Goal: Use online tool/utility: Utilize a website feature to perform a specific function

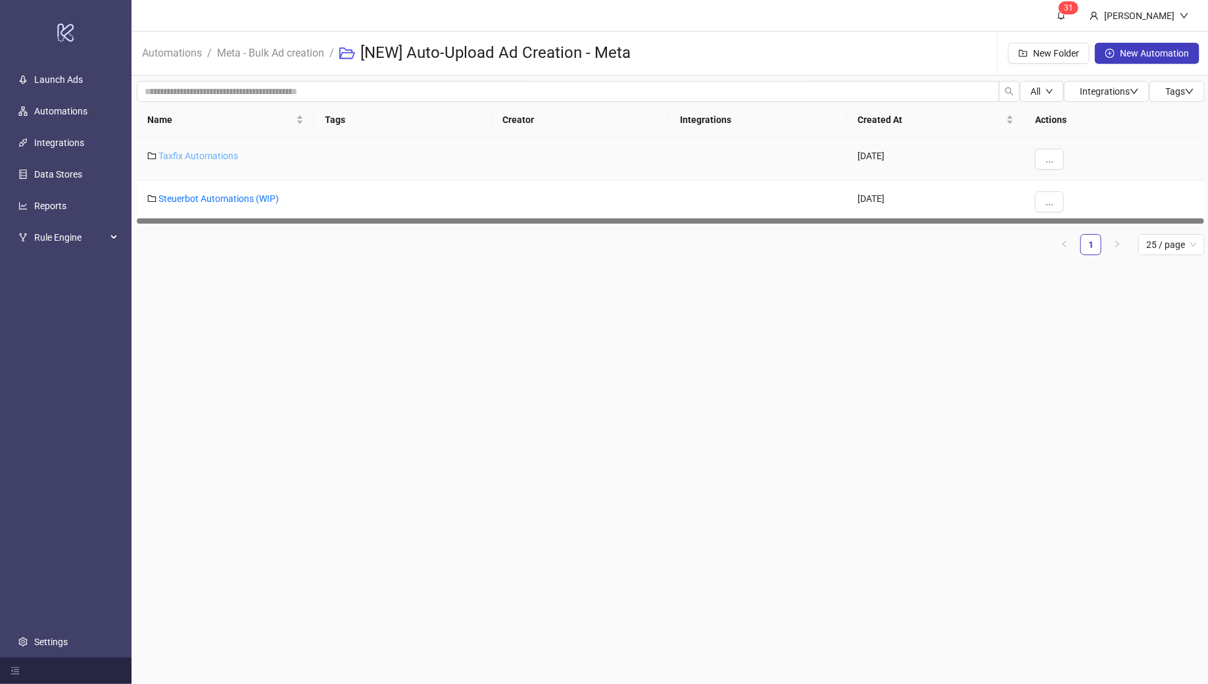
click at [188, 155] on link "Taxfix Automations" at bounding box center [199, 156] width 80 height 11
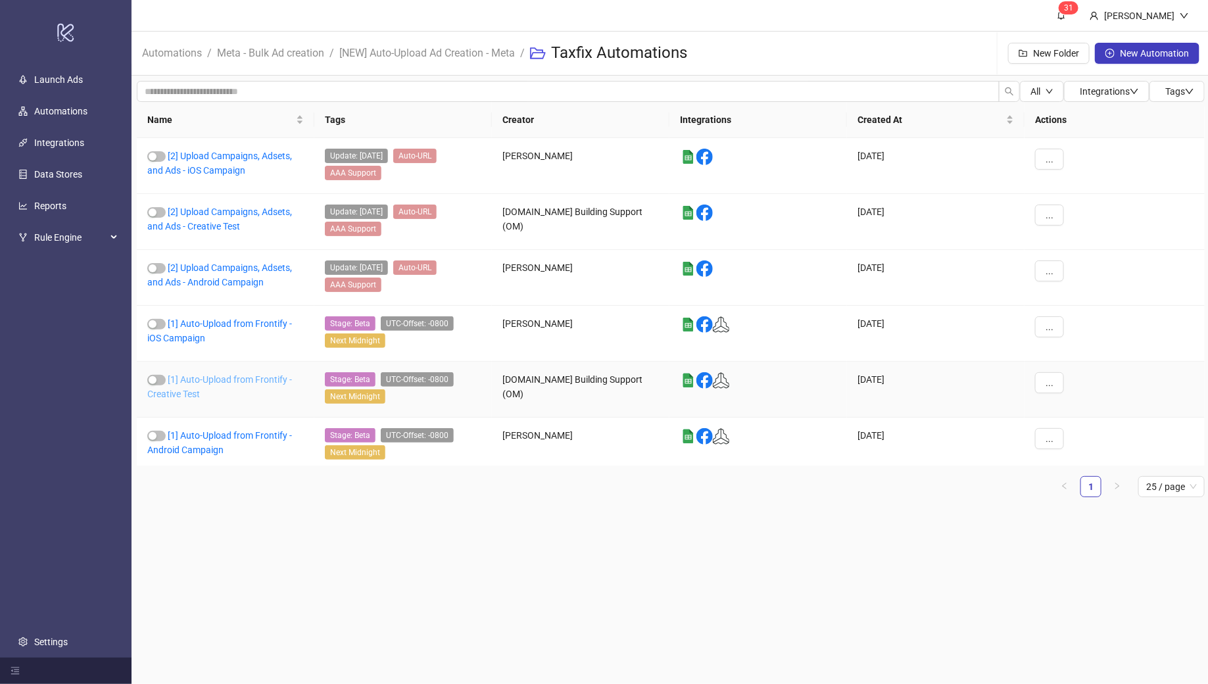
click at [195, 374] on link "[1] Auto-Upload from Frontify - Creative Test" at bounding box center [219, 386] width 145 height 25
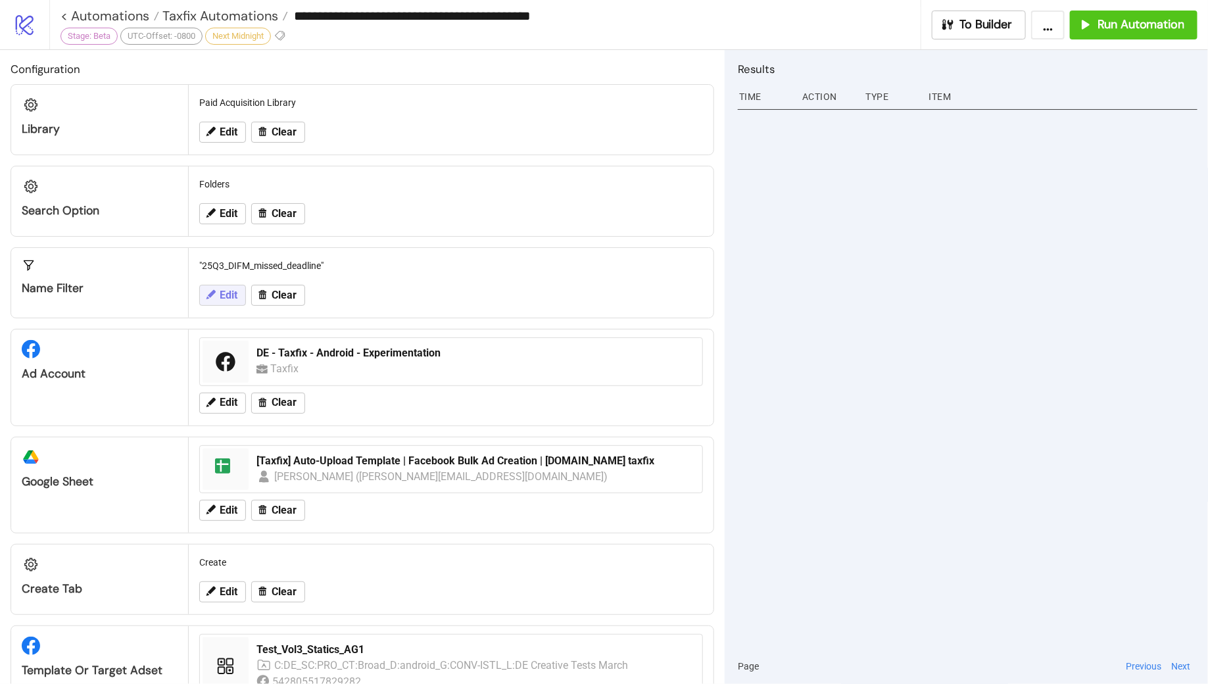
click at [227, 291] on span "Edit" at bounding box center [229, 295] width 18 height 12
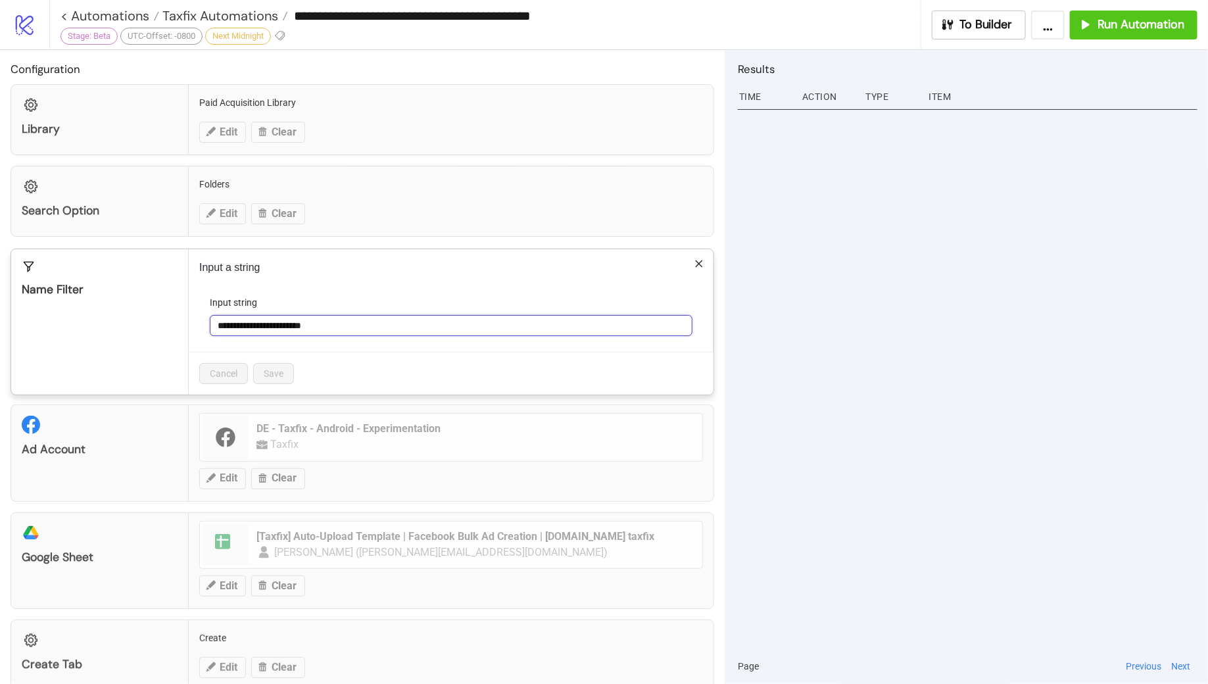
click at [357, 324] on input "**********" at bounding box center [451, 325] width 483 height 21
paste input "**********"
type input "**********"
click at [277, 372] on span "Save" at bounding box center [274, 373] width 20 height 11
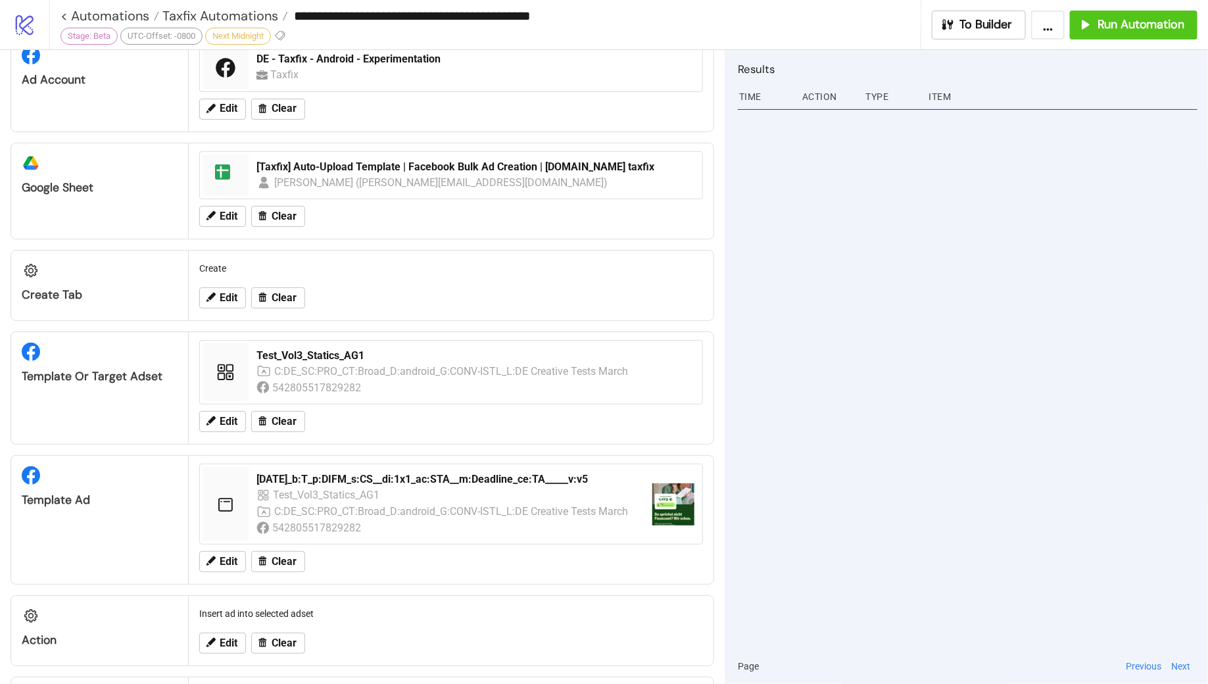
scroll to position [297, 0]
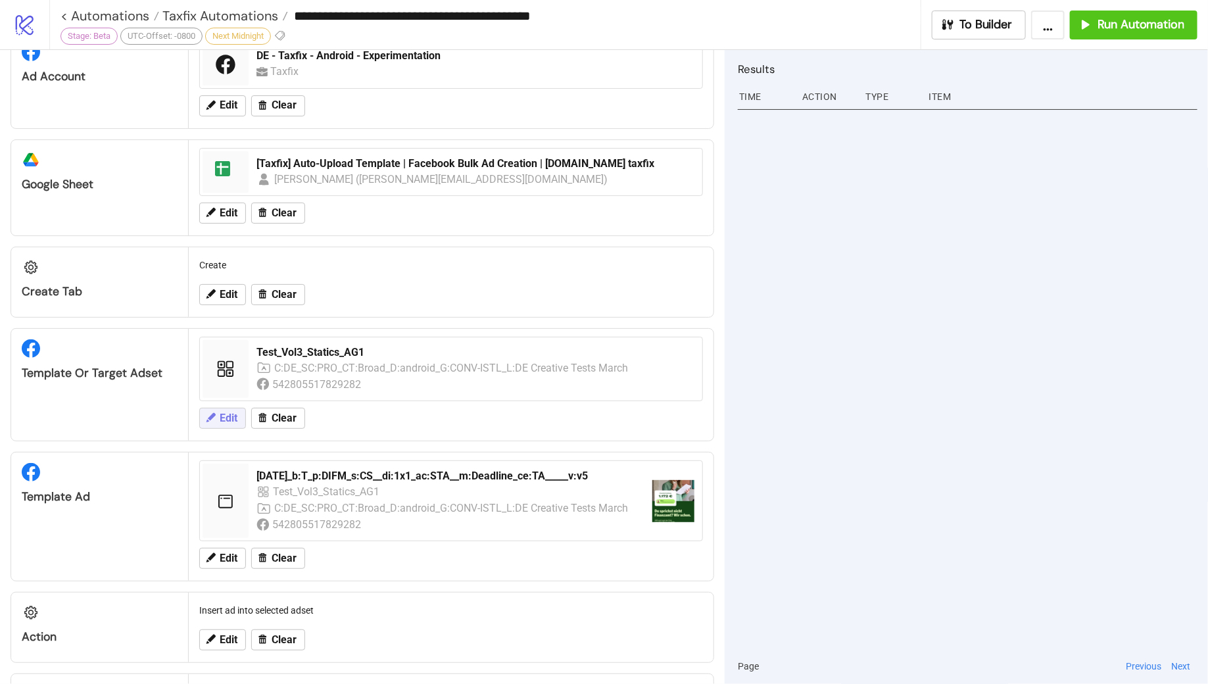
click at [223, 412] on span "Edit" at bounding box center [229, 418] width 18 height 12
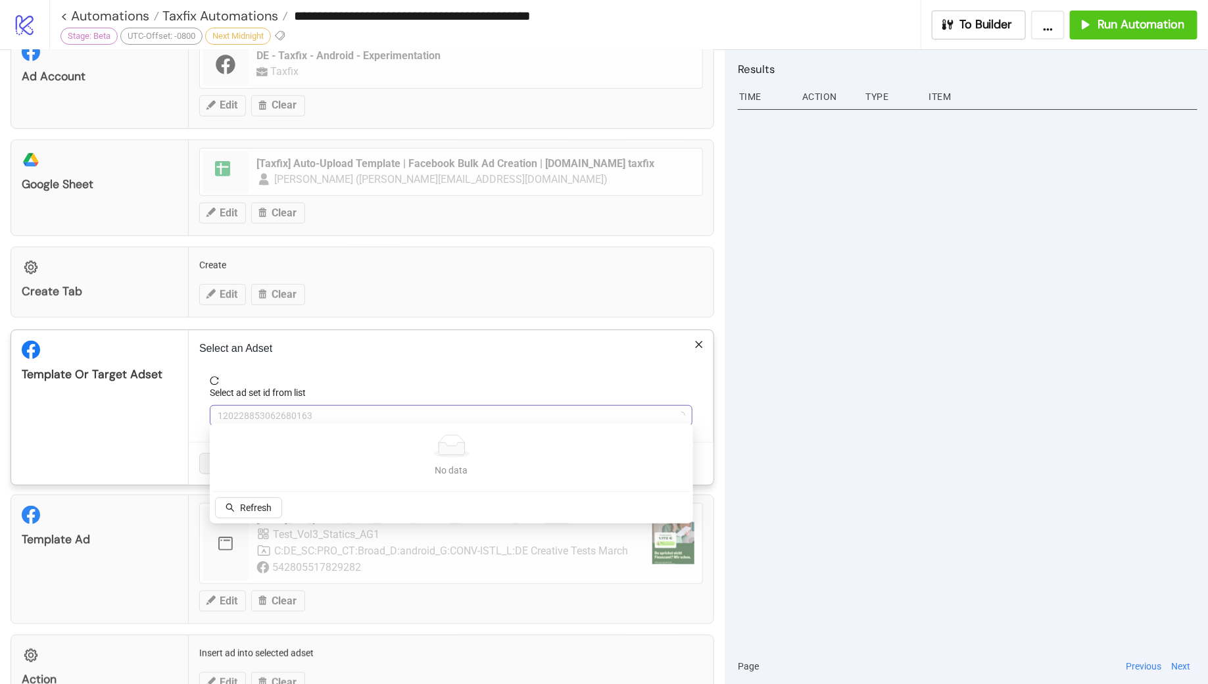
click at [344, 410] on span "120228853062680163" at bounding box center [451, 416] width 467 height 20
click at [344, 410] on span "Test_Vol3_Statics_AG1" at bounding box center [451, 416] width 467 height 20
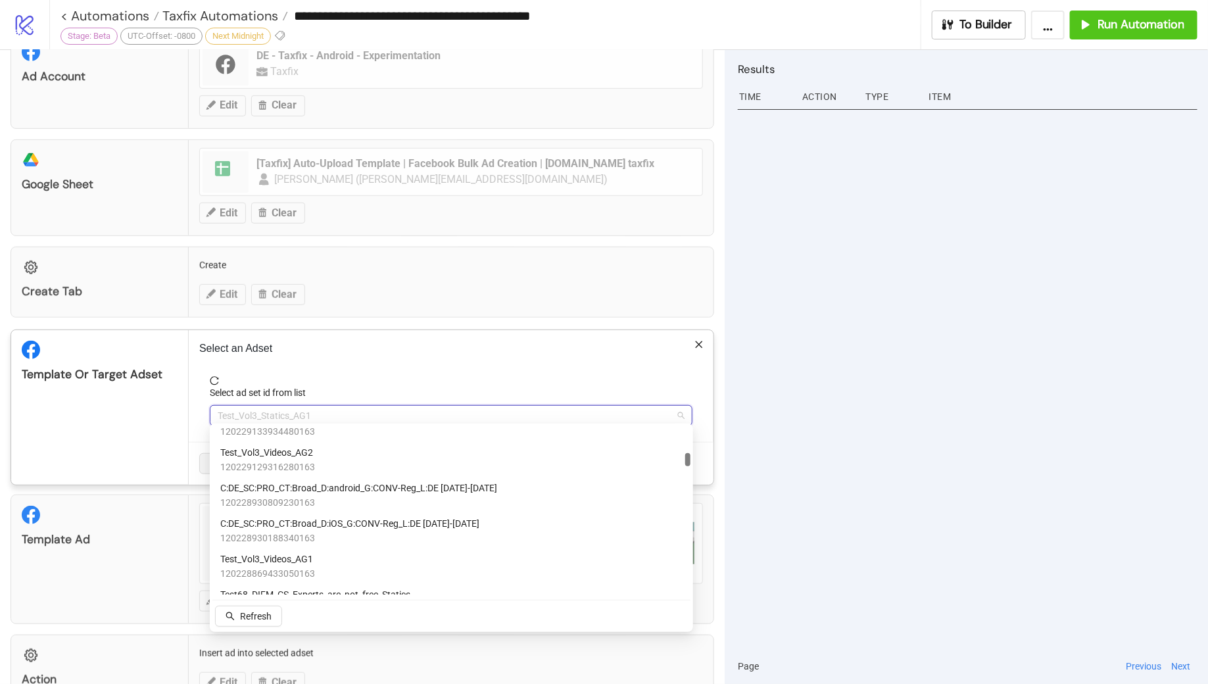
scroll to position [840, 0]
click at [311, 560] on span "Test_Vol3_Videos_AG1" at bounding box center [267, 556] width 95 height 14
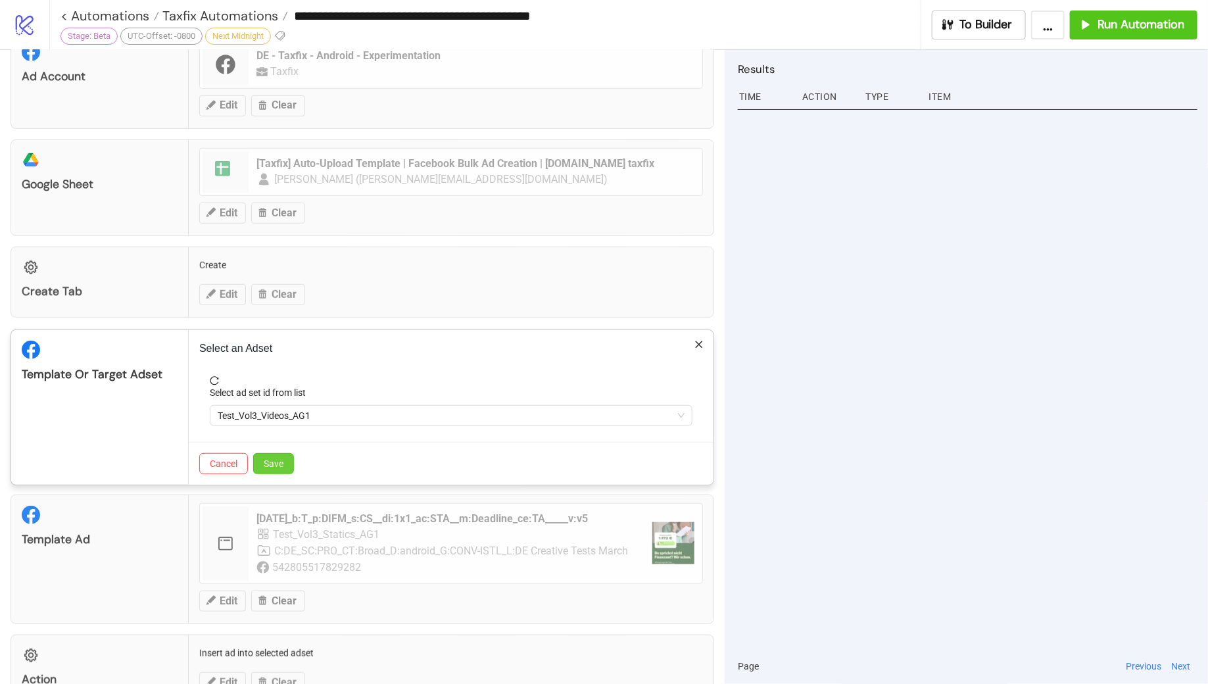
click at [282, 462] on span "Save" at bounding box center [274, 463] width 20 height 11
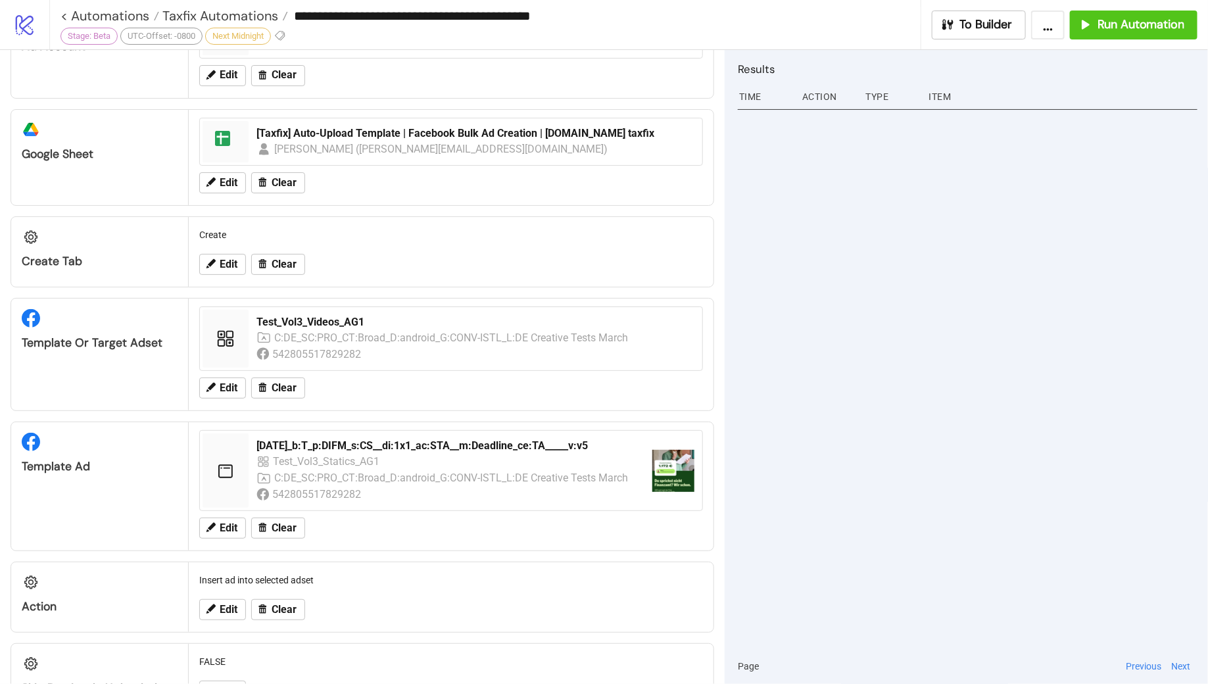
scroll to position [355, 0]
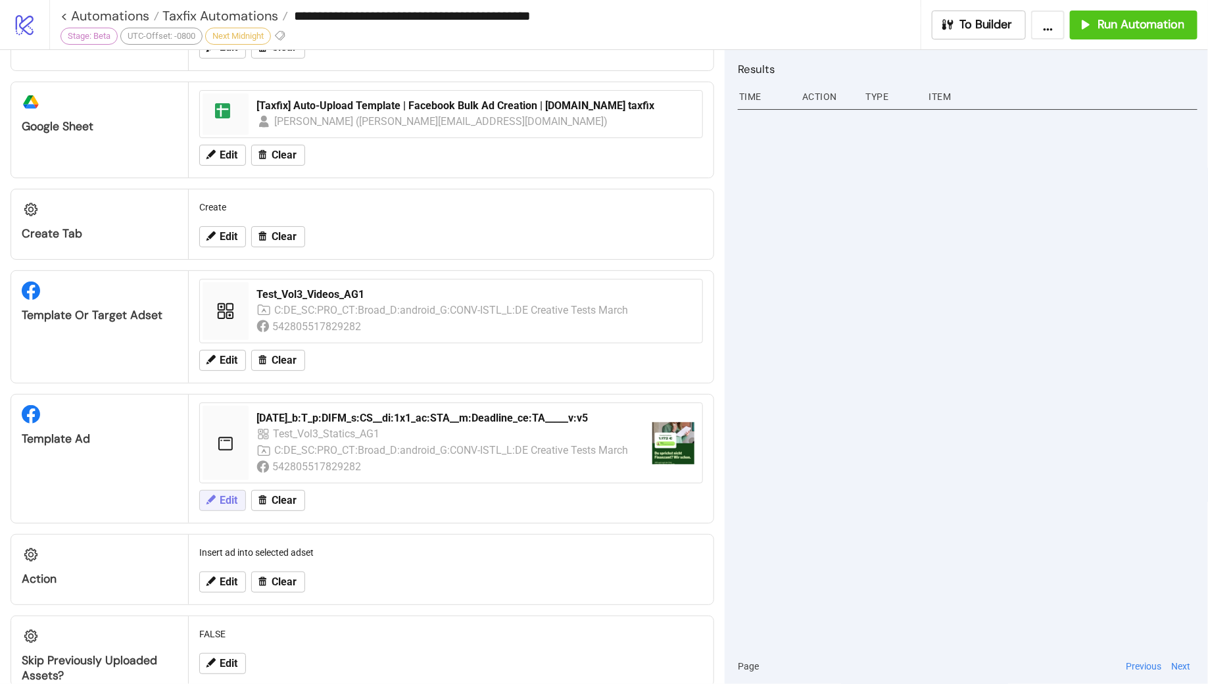
click at [222, 495] on span "Edit" at bounding box center [229, 501] width 18 height 12
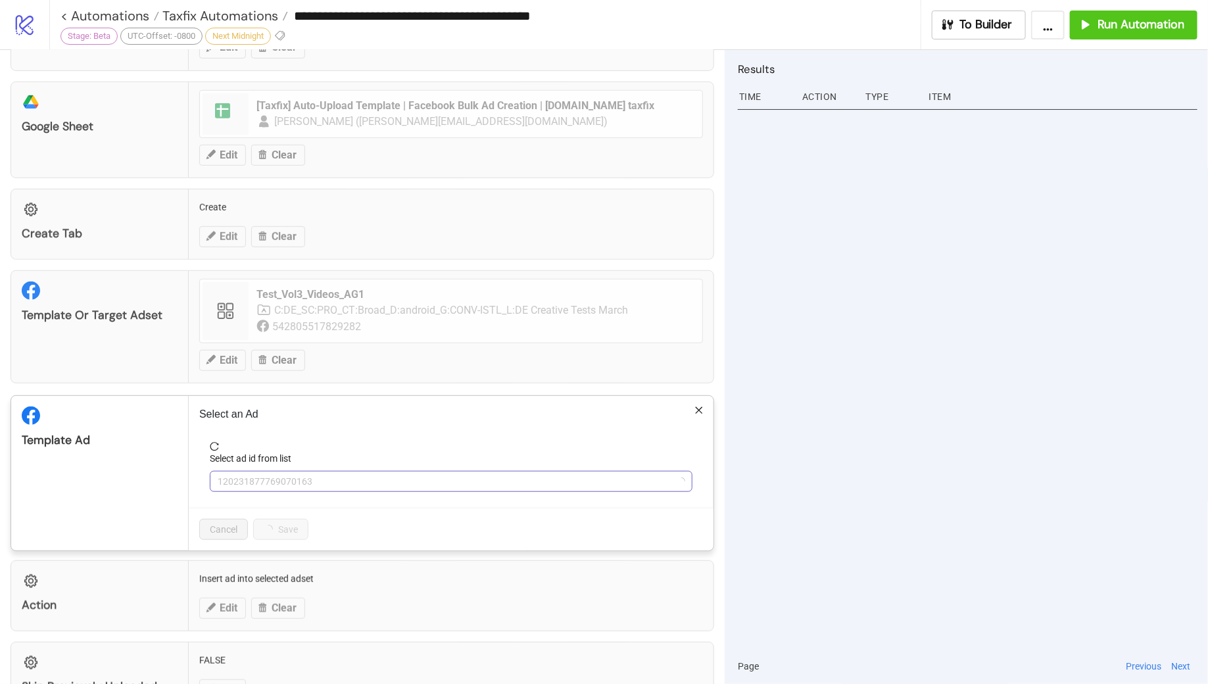
click at [315, 472] on span "120231877769070163" at bounding box center [451, 482] width 467 height 20
click at [404, 410] on p "Select an Ad" at bounding box center [451, 415] width 504 height 16
click at [338, 473] on span "120231877769070163" at bounding box center [451, 482] width 467 height 20
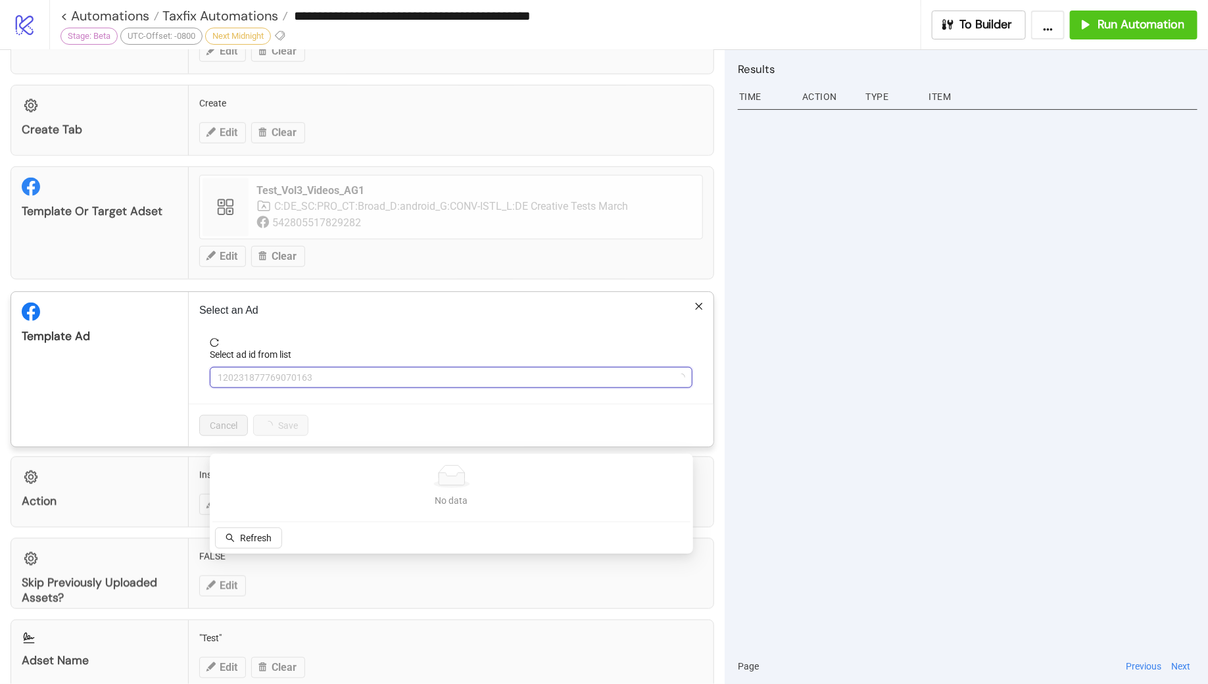
scroll to position [472, 0]
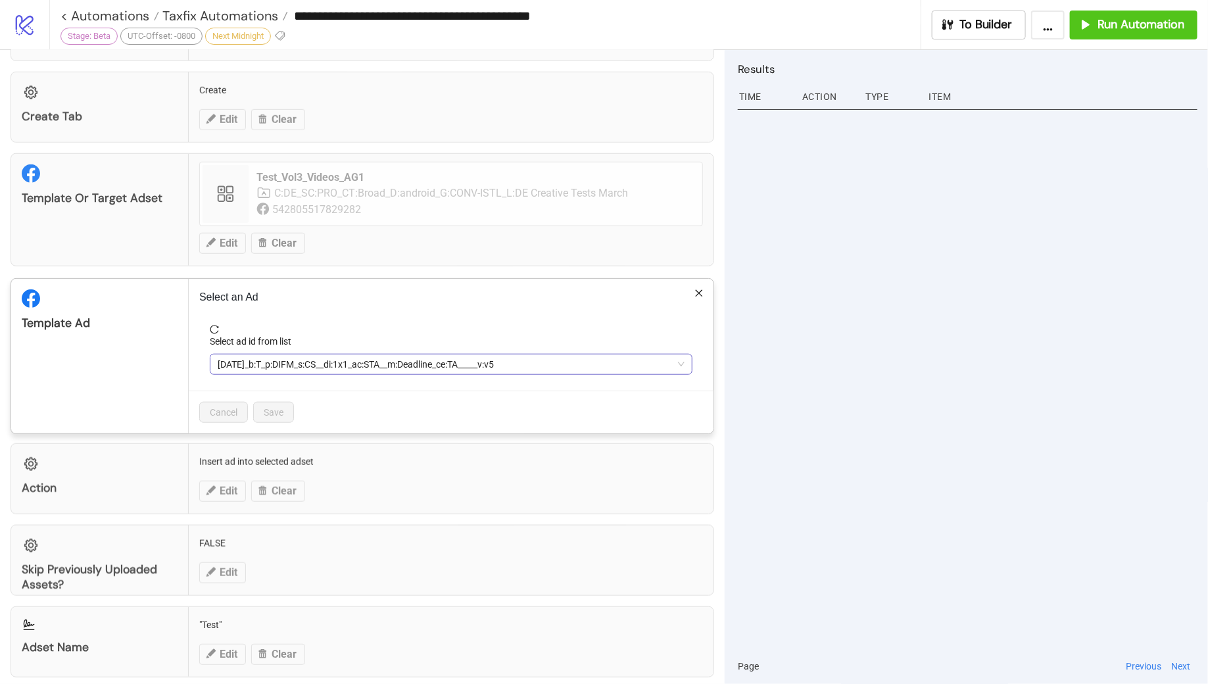
click at [441, 362] on span "[DATE]_b:T_p:DIFM_s:CS__di:1x1_ac:STA__m:Deadline_ce:TA_____v:v5" at bounding box center [451, 365] width 467 height 20
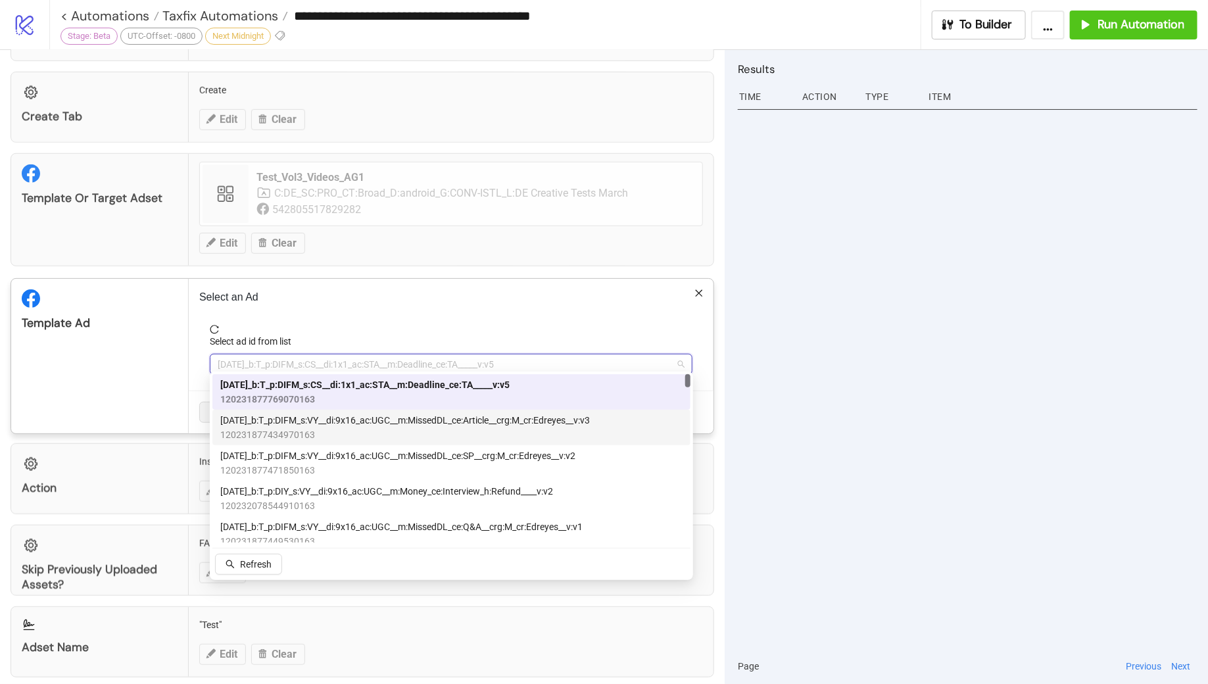
scroll to position [13, 0]
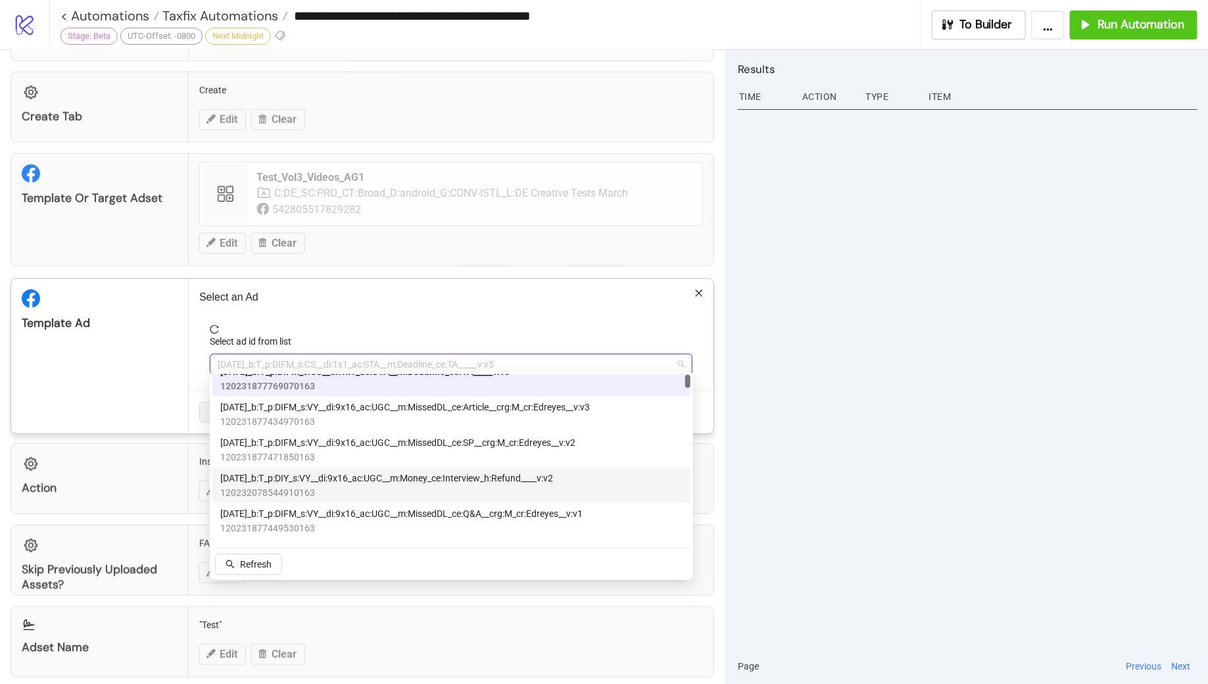
click at [449, 478] on span "[DATE]_b:T_p:DIY_s:VY__di:9x16_ac:UGC__m:Money_ce:Interview_h:Refund____v:v2" at bounding box center [386, 478] width 333 height 14
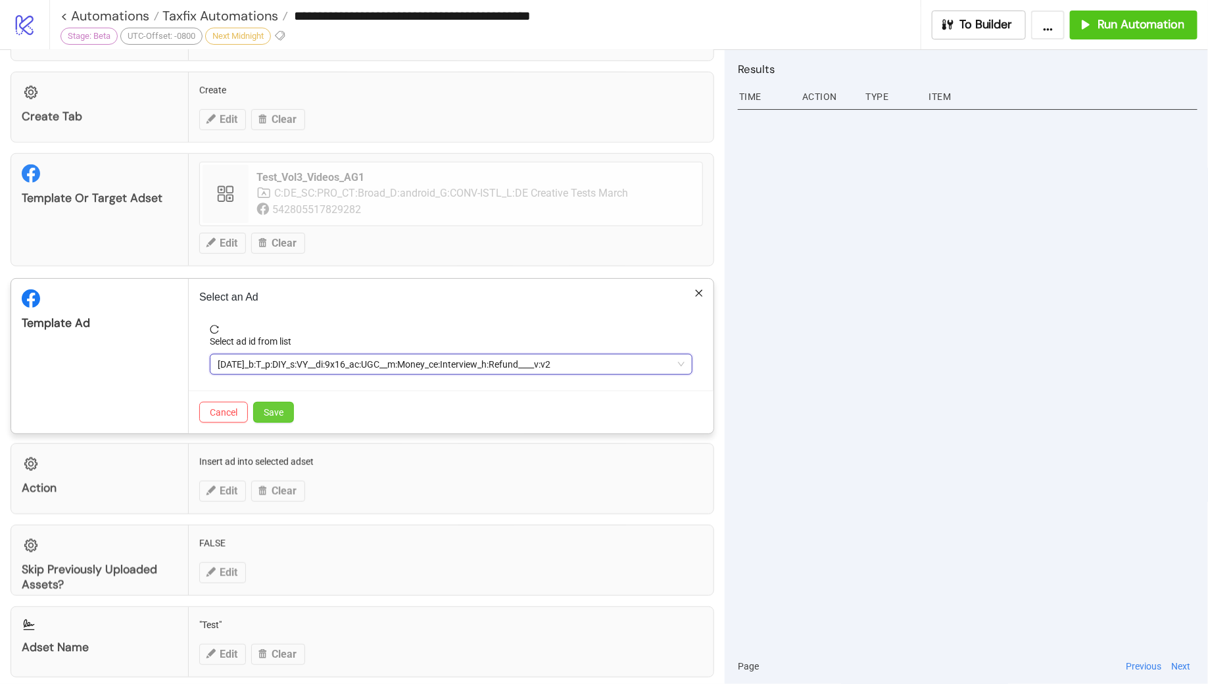
click at [276, 411] on span "Save" at bounding box center [274, 412] width 20 height 11
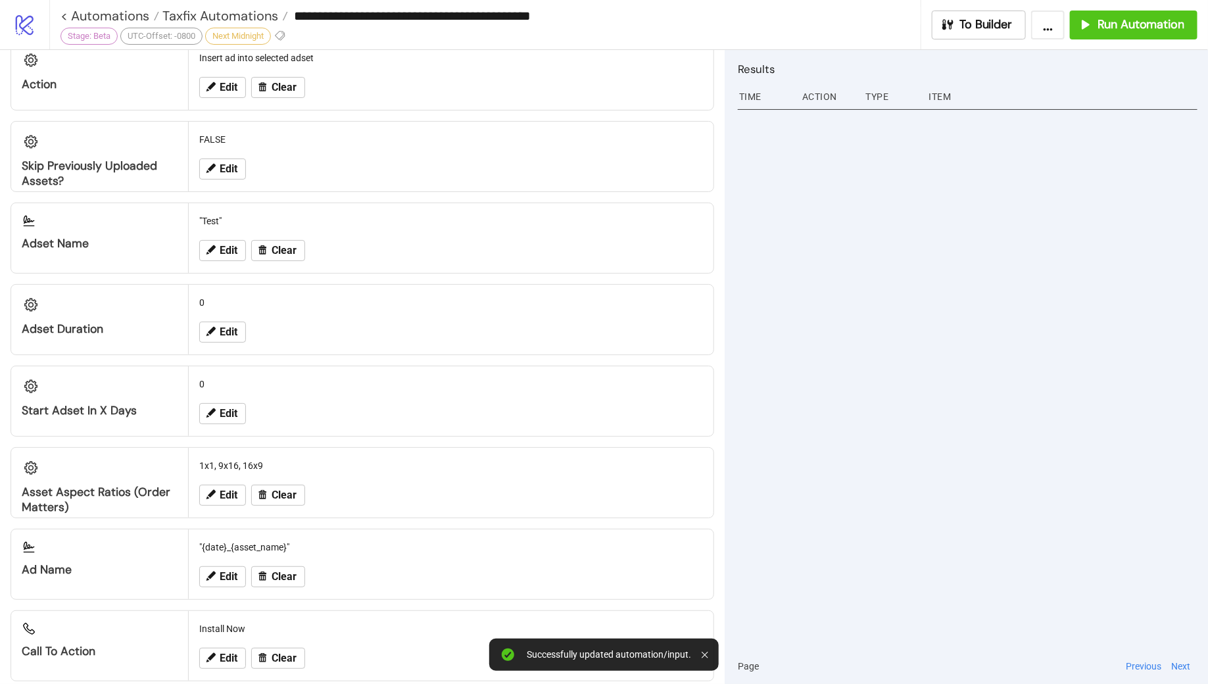
scroll to position [887, 0]
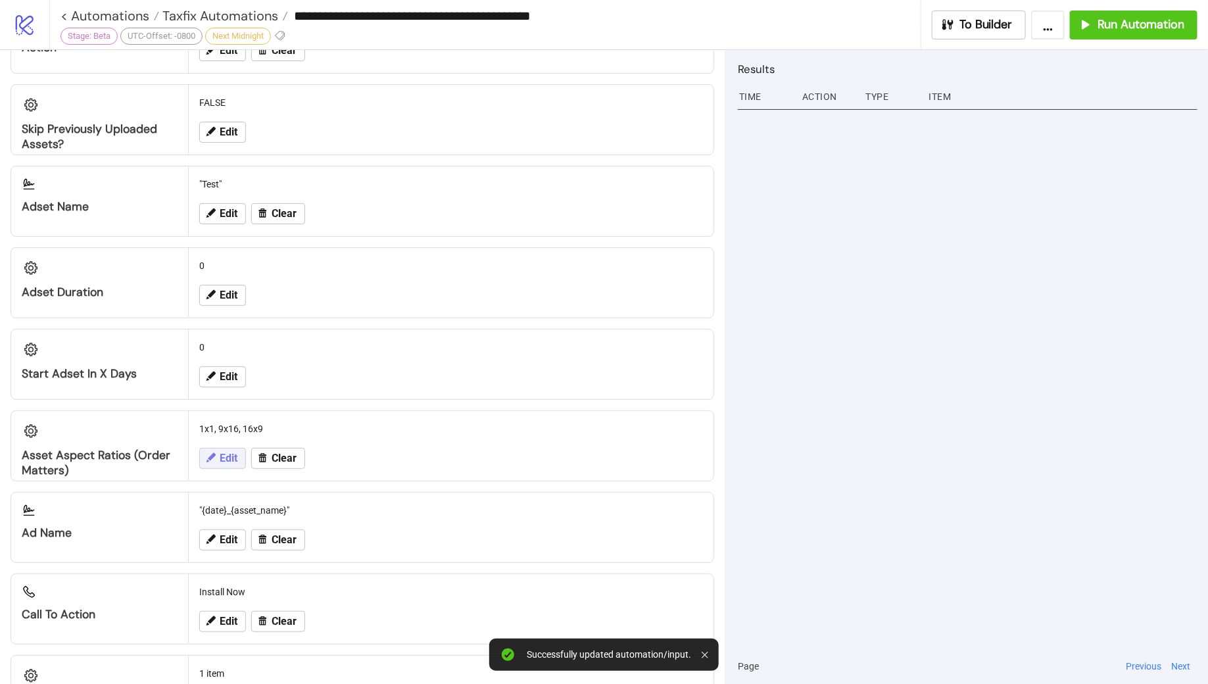
click at [215, 452] on icon at bounding box center [211, 458] width 12 height 12
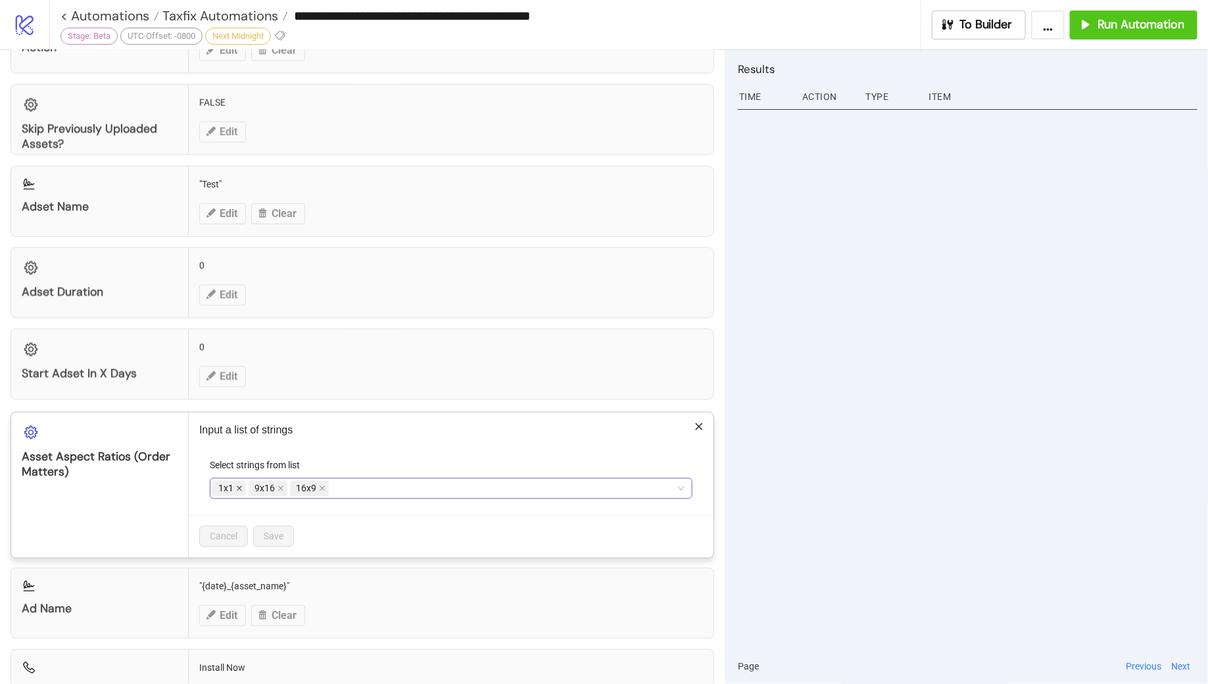
click at [237, 487] on icon "close" at bounding box center [239, 489] width 5 height 5
click at [283, 485] on icon "close" at bounding box center [286, 488] width 7 height 7
click at [268, 532] on span "Save" at bounding box center [274, 537] width 20 height 11
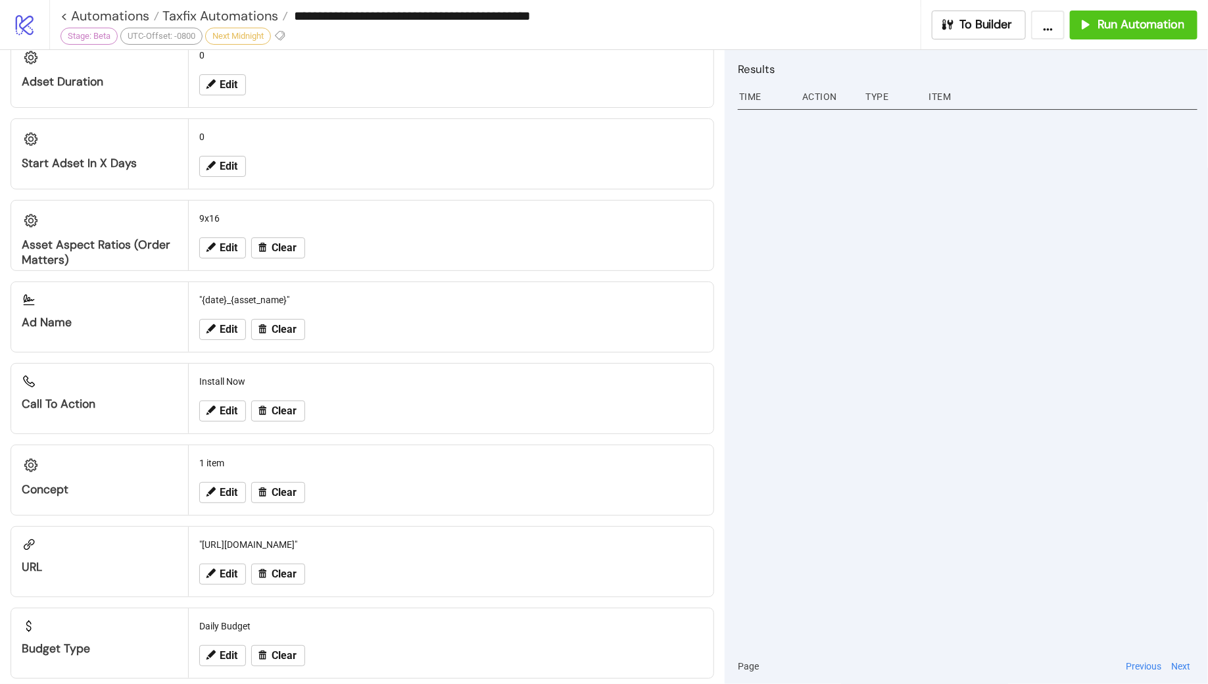
scroll to position [1182, 0]
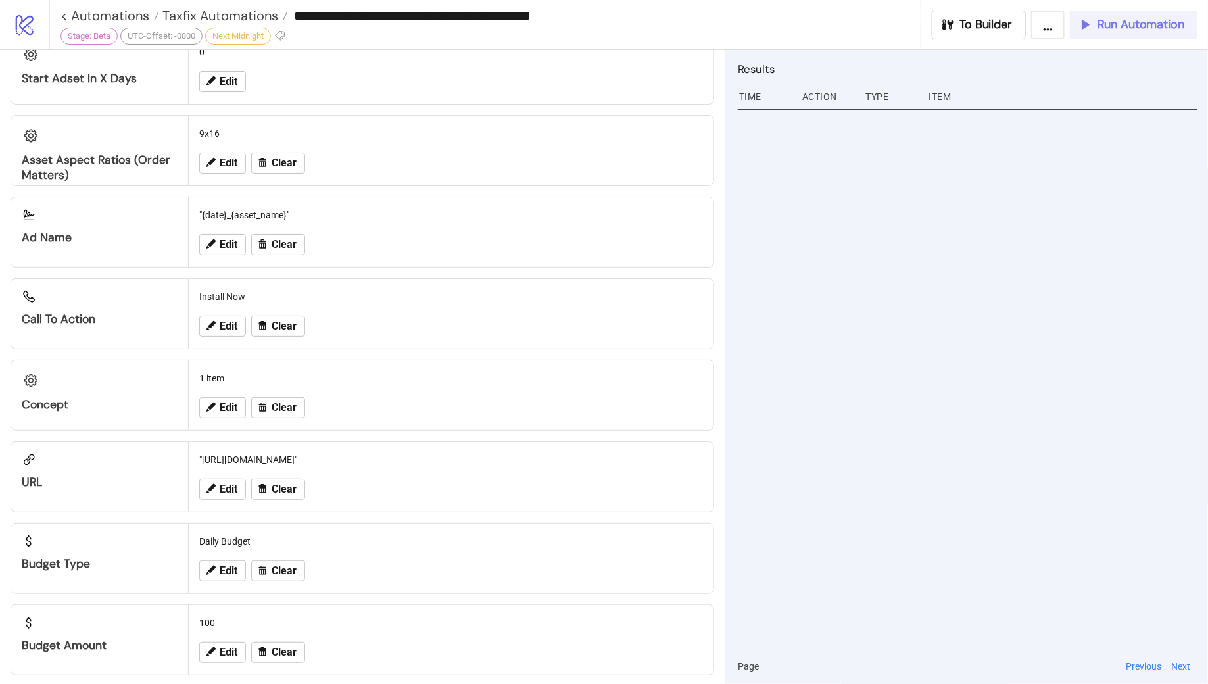
click at [1121, 22] on span "Run Automation" at bounding box center [1141, 24] width 87 height 15
click at [209, 18] on span "Taxfix Automations" at bounding box center [218, 15] width 119 height 17
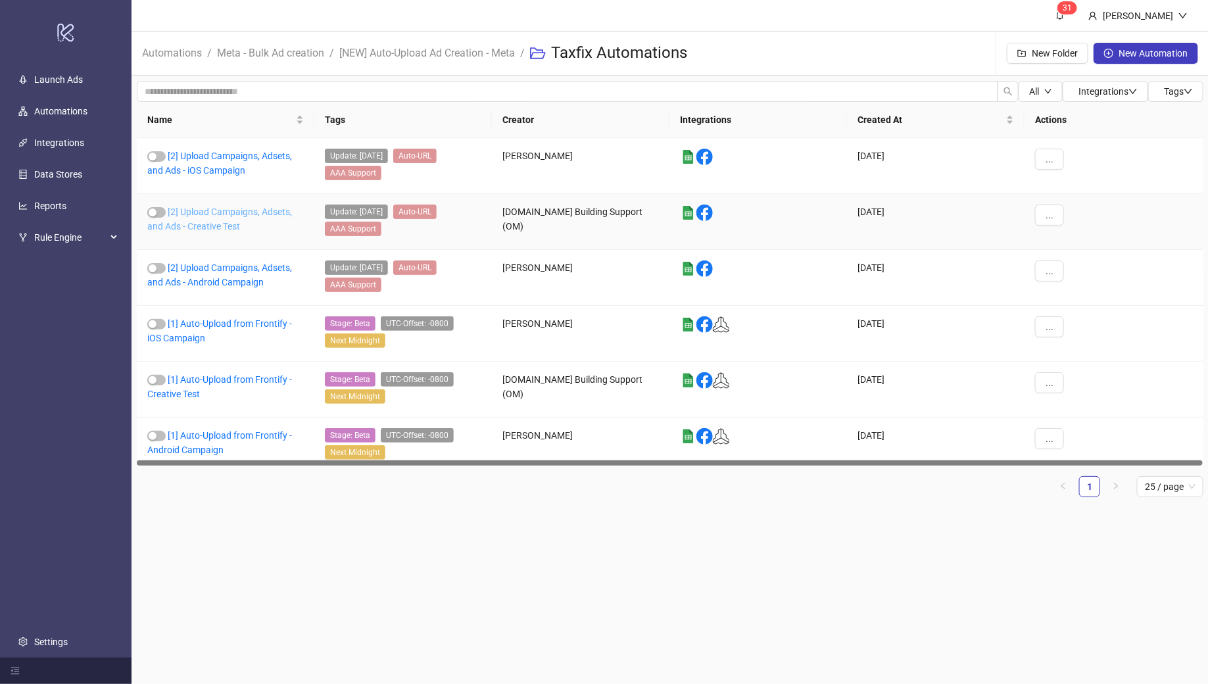
click at [207, 212] on link "[2] Upload Campaigns, Adsets, and Ads - Creative Test" at bounding box center [219, 219] width 145 height 25
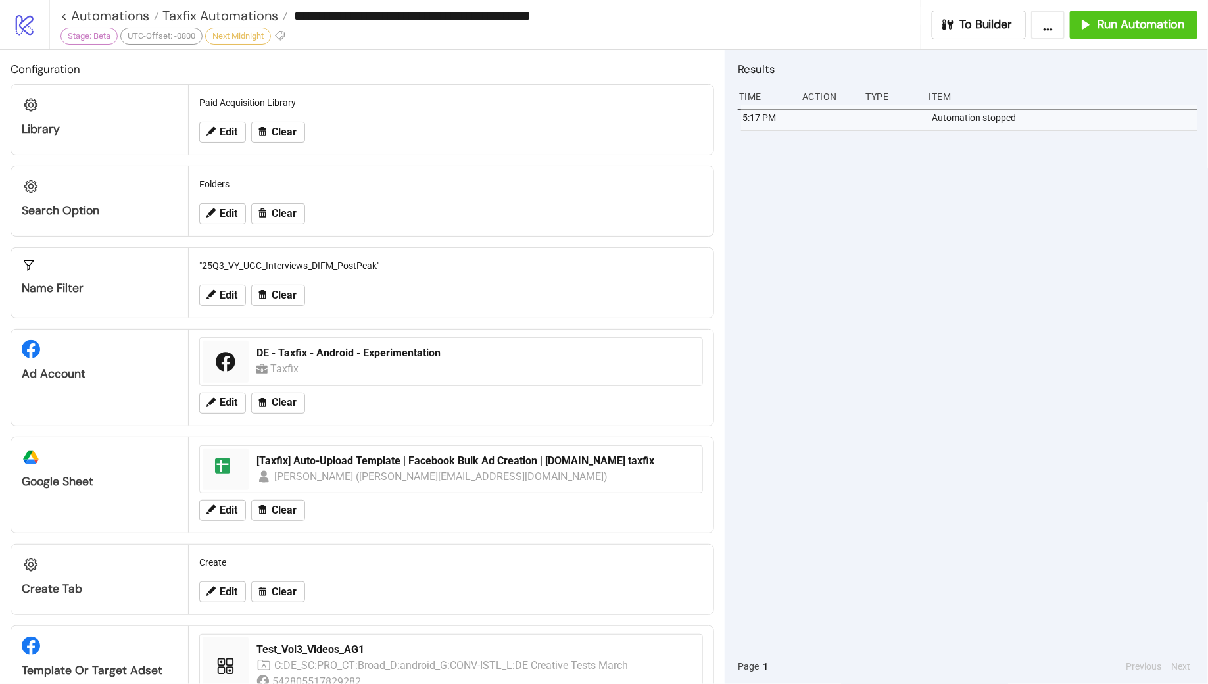
type input "**********"
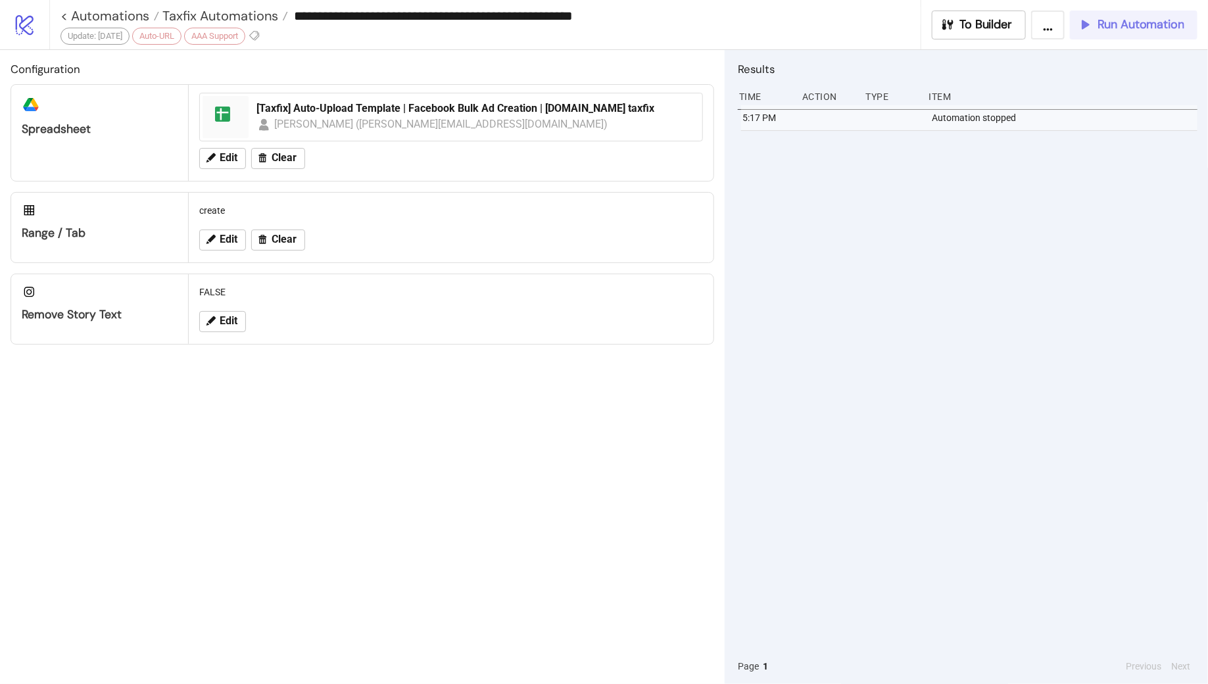
click at [1103, 24] on span "Run Automation" at bounding box center [1141, 24] width 87 height 15
